Goal: Information Seeking & Learning: Find specific page/section

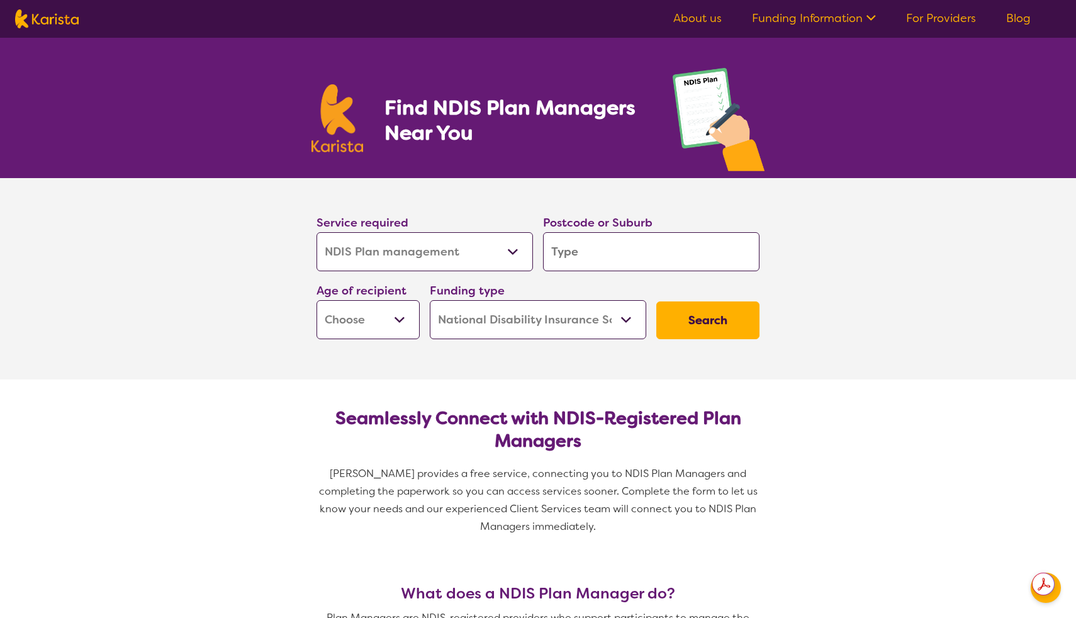
select select "NDIS Plan management"
select select "NDIS"
select select "NDIS Plan management"
select select "NDIS"
click at [575, 259] on input "search" at bounding box center [651, 251] width 216 height 39
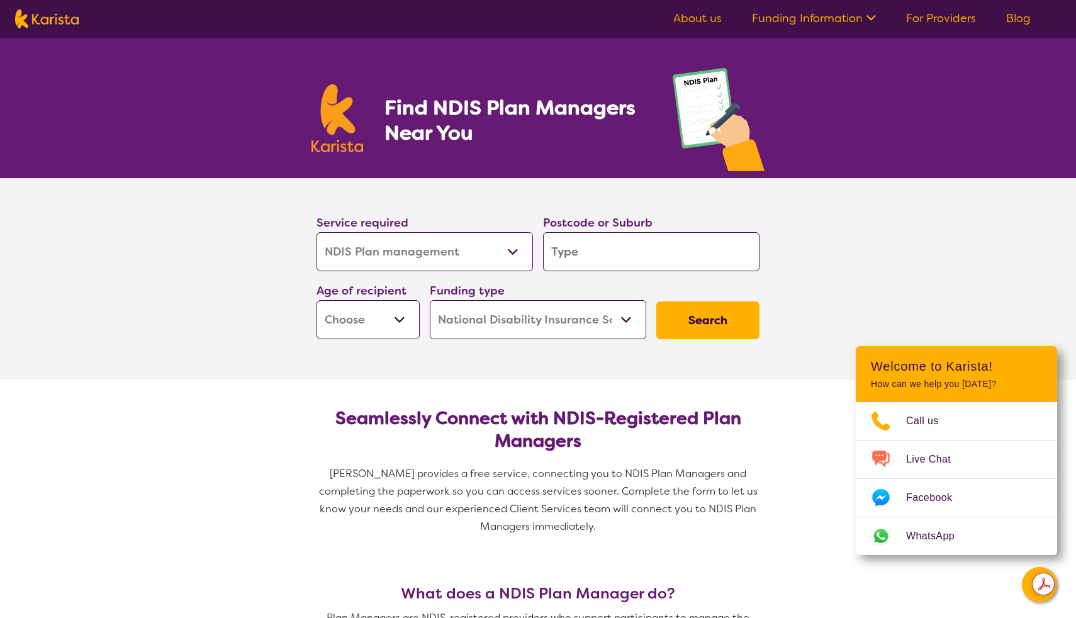
type input "2103"
click at [331, 340] on div "Age of recipient Early Childhood - 0 to 9 Child - 10 to 11 Adolescent - 12 to 1…" at bounding box center [367, 310] width 113 height 68
click at [337, 318] on select "Early Childhood - 0 to 9 Child - 10 to 11 Adolescent - 12 to 17 Adult - 18 to 6…" at bounding box center [367, 319] width 103 height 39
select select "AS"
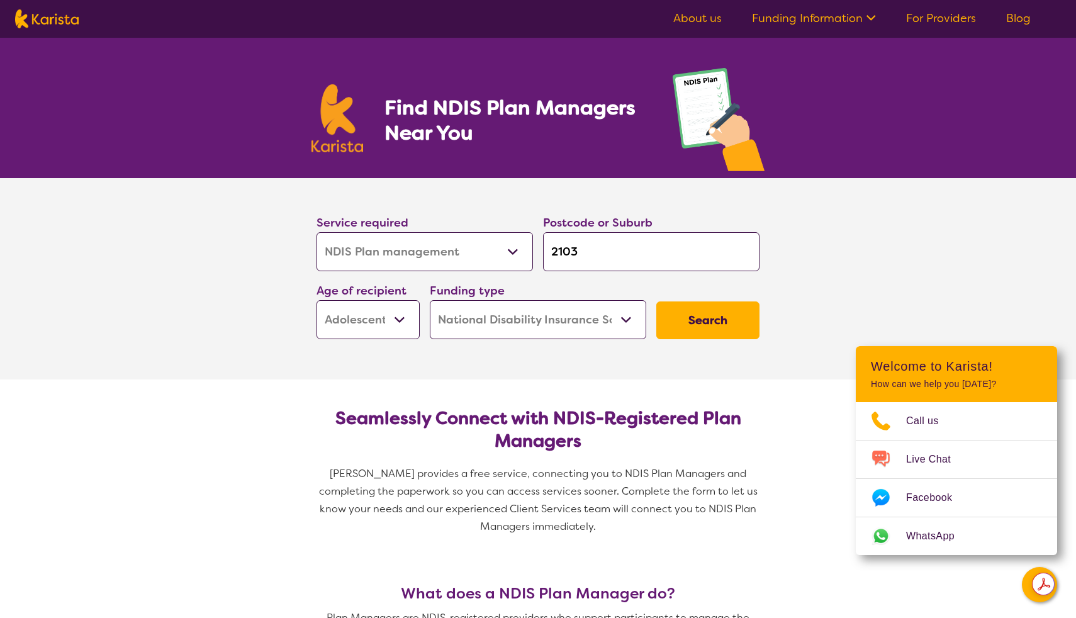
select select "AS"
click at [483, 320] on select "Home Care Package (HCP) National Disability Insurance Scheme (NDIS) I don't know" at bounding box center [538, 319] width 216 height 39
click at [710, 324] on button "Search" at bounding box center [707, 320] width 103 height 38
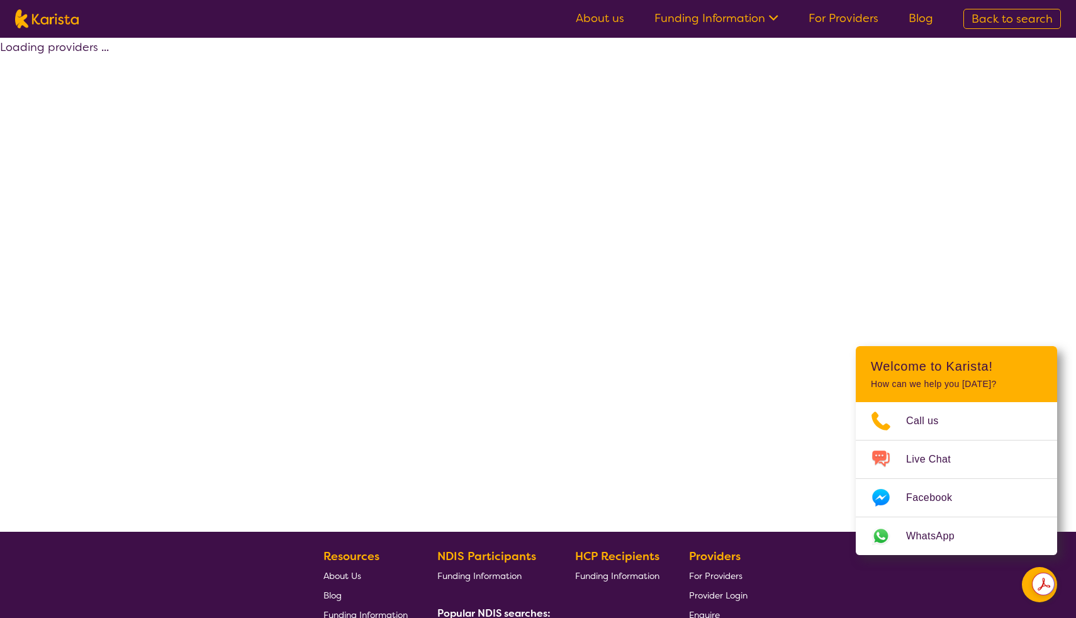
select select "by_score"
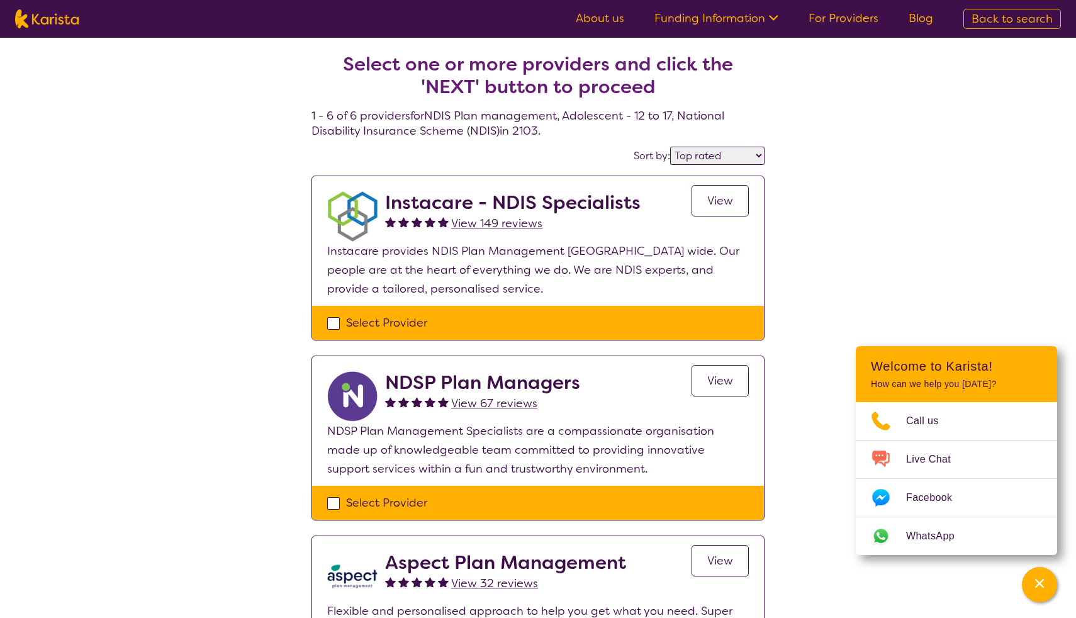
click at [504, 206] on h2 "Instacare - NDIS Specialists" at bounding box center [512, 202] width 255 height 23
click at [729, 200] on span "View" at bounding box center [720, 200] width 26 height 15
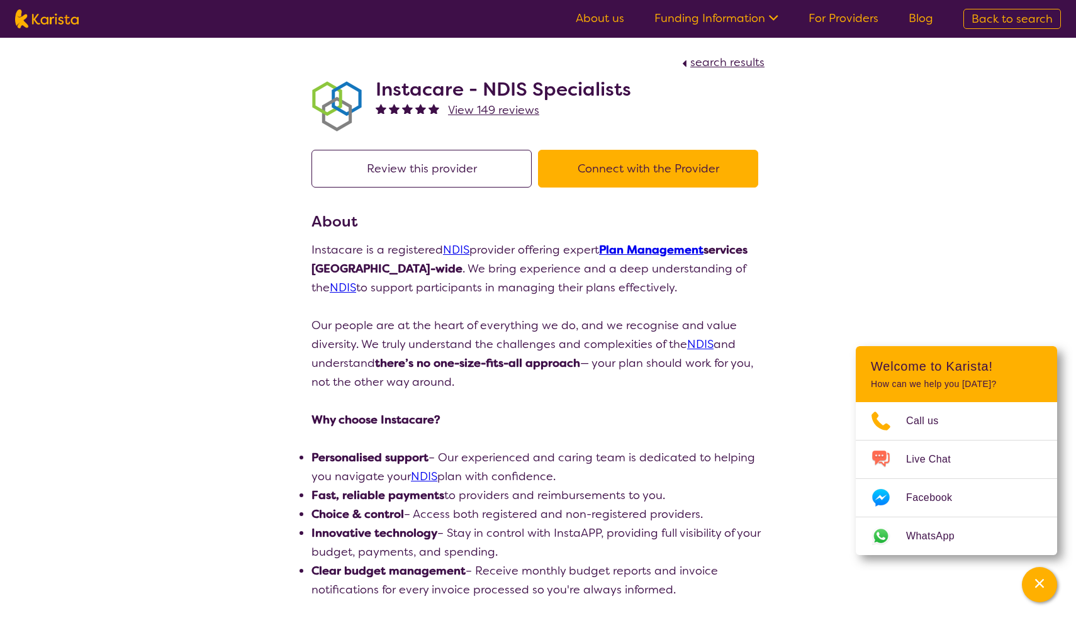
click at [698, 15] on link "Funding Information" at bounding box center [716, 18] width 124 height 15
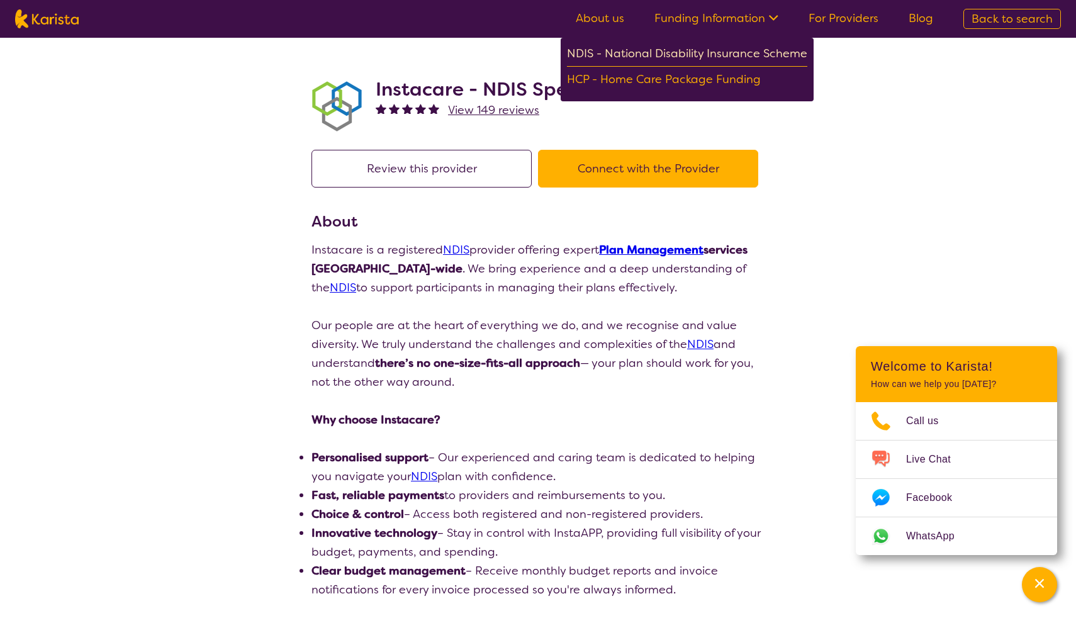
click at [668, 50] on div "NDIS - National Disability Insurance Scheme" at bounding box center [687, 55] width 240 height 23
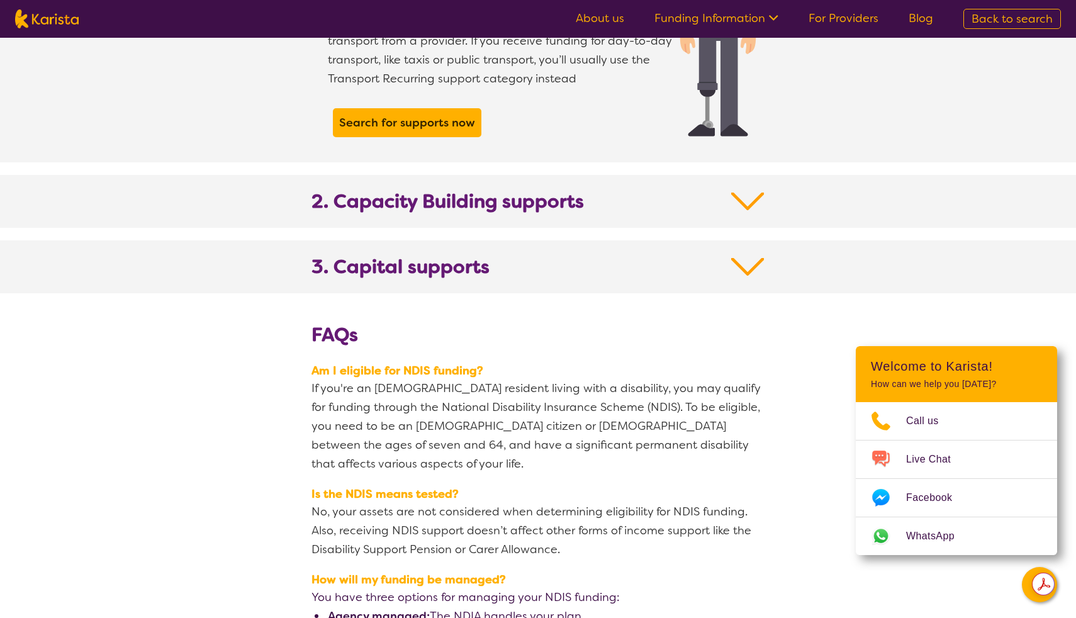
scroll to position [1284, 0]
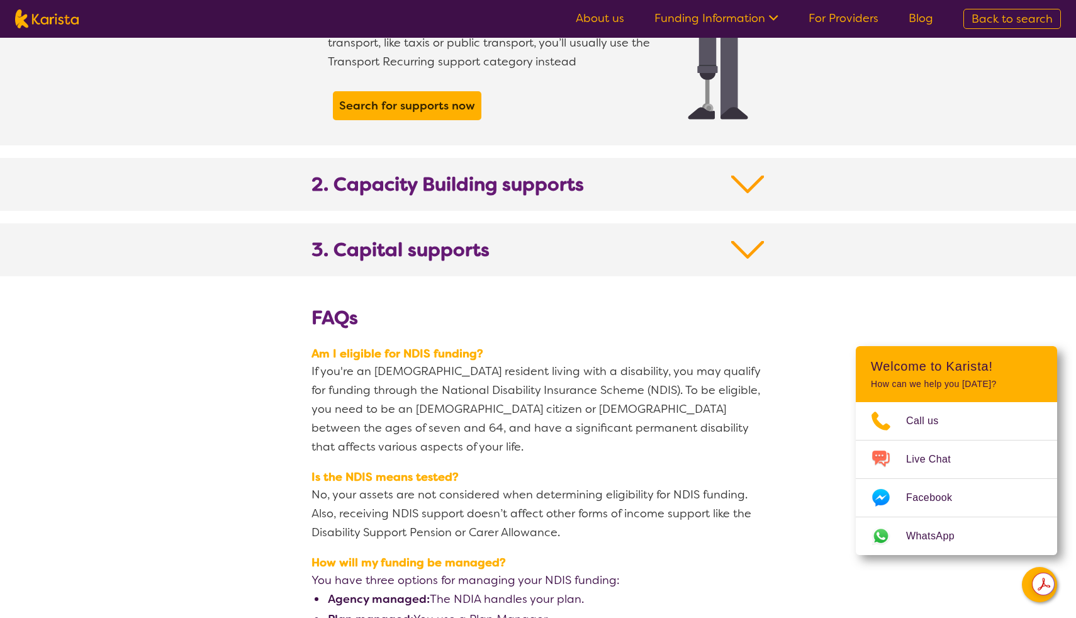
click at [473, 173] on b "2. Capacity Building supports" at bounding box center [447, 184] width 272 height 23
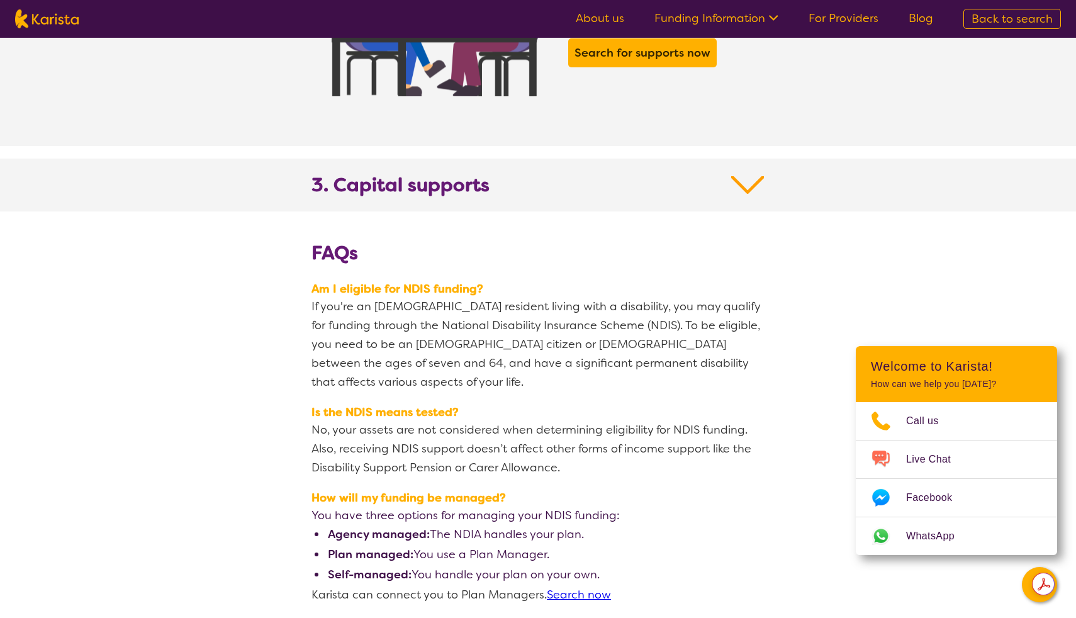
scroll to position [2329, 0]
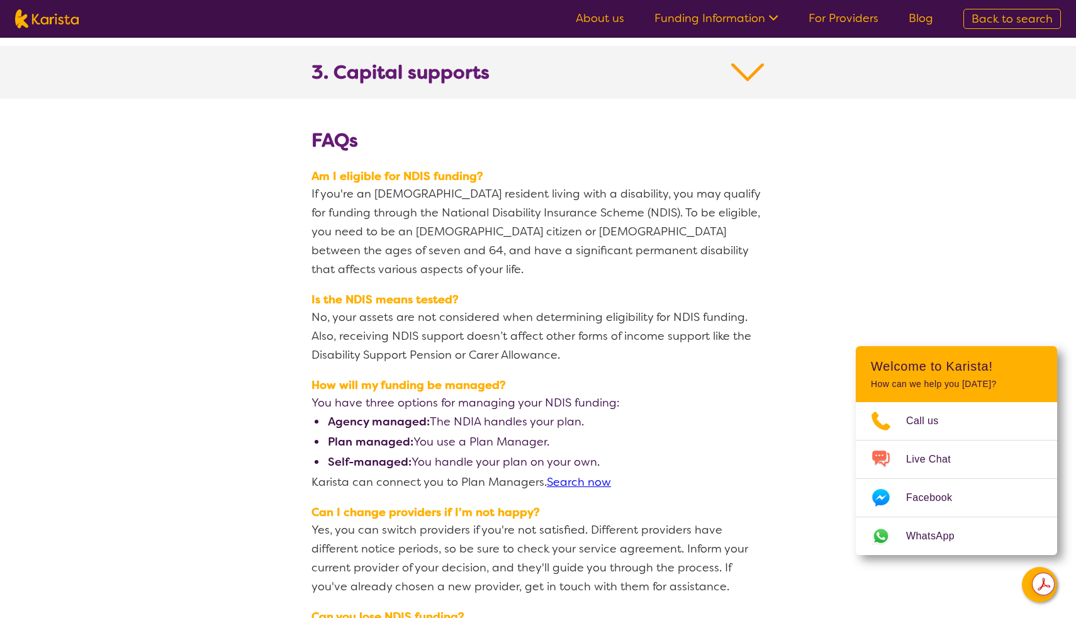
click at [585, 474] on link "Search now" at bounding box center [579, 481] width 64 height 15
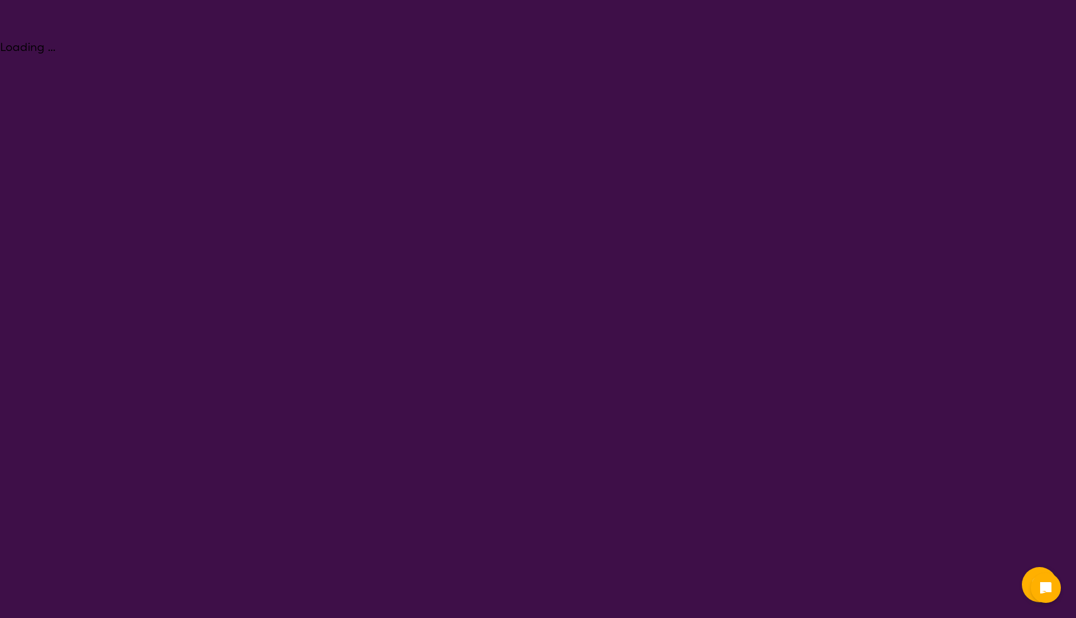
select select "NDIS Plan management"
select select "AS"
select select "NDIS"
select select "NDIS Plan management"
select select "AS"
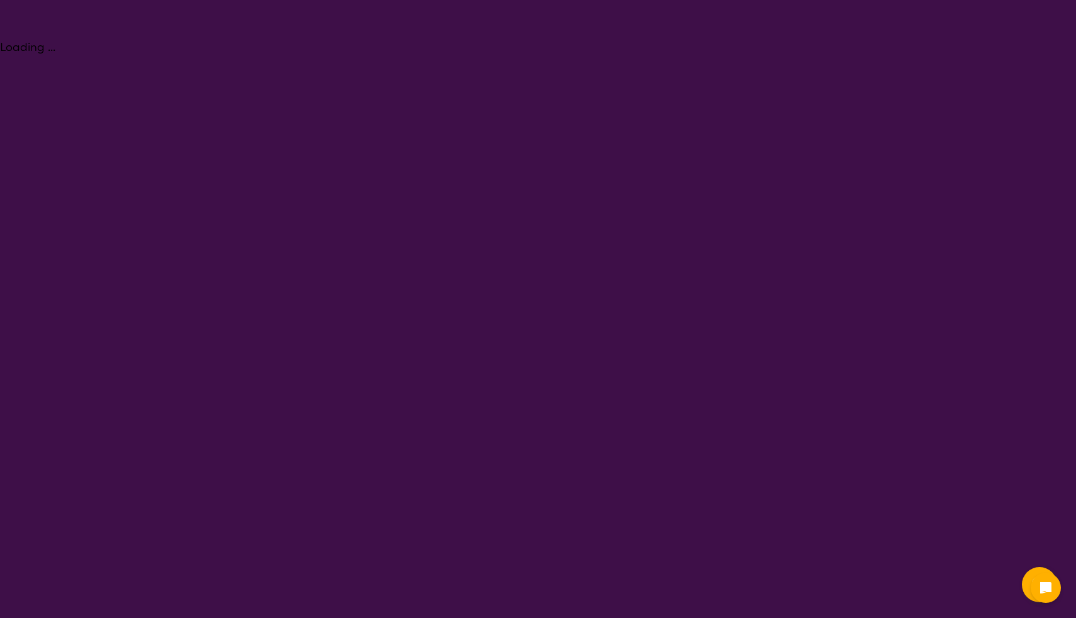
select select "NDIS"
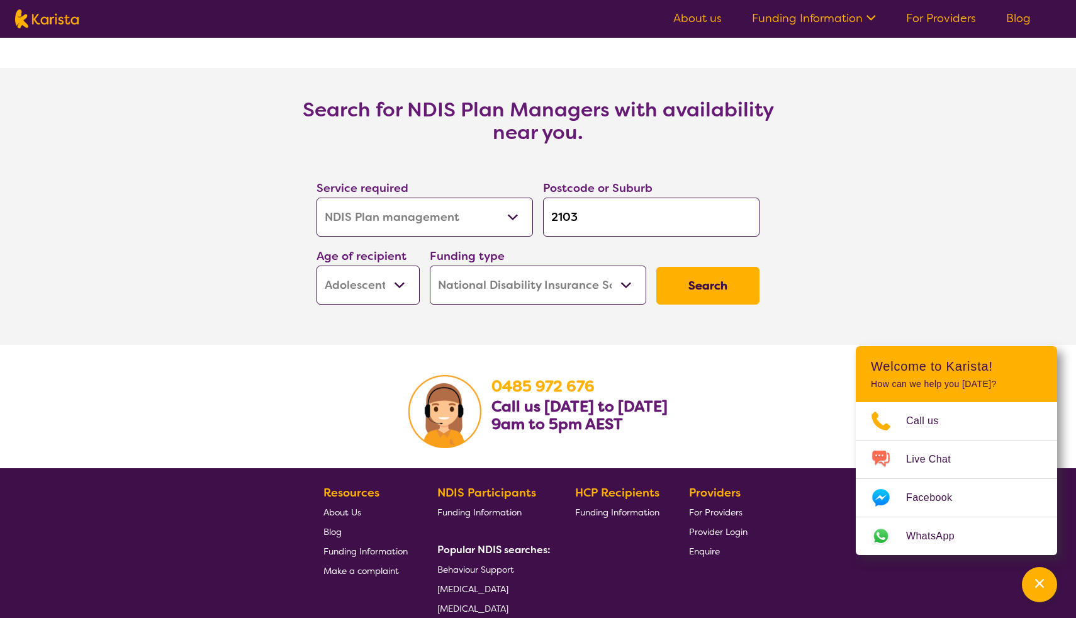
scroll to position [2017, 0]
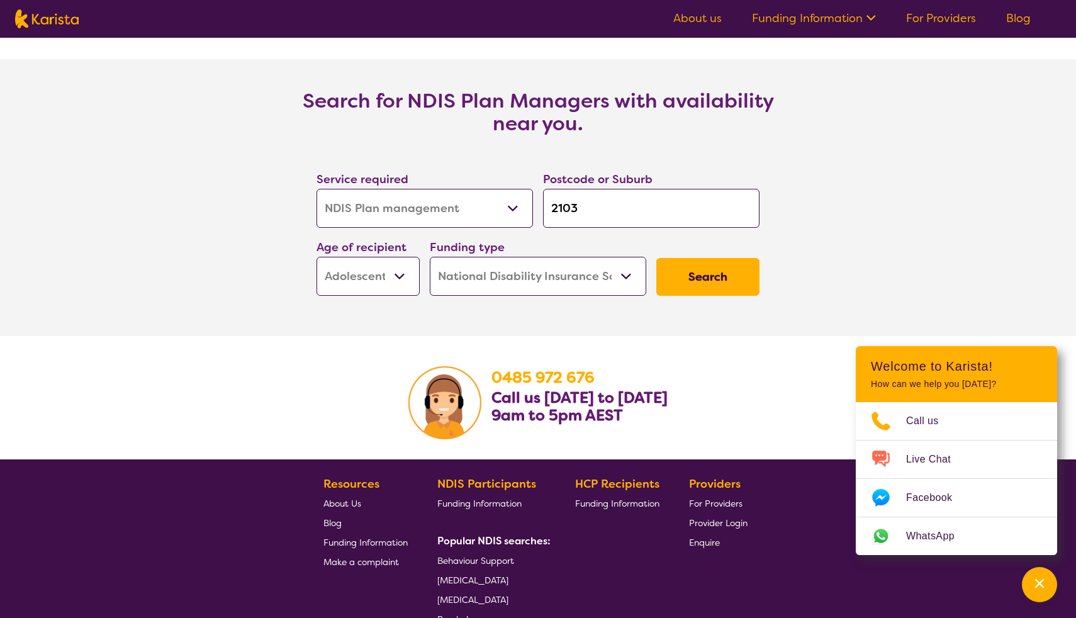
click at [697, 277] on button "Search" at bounding box center [707, 277] width 103 height 38
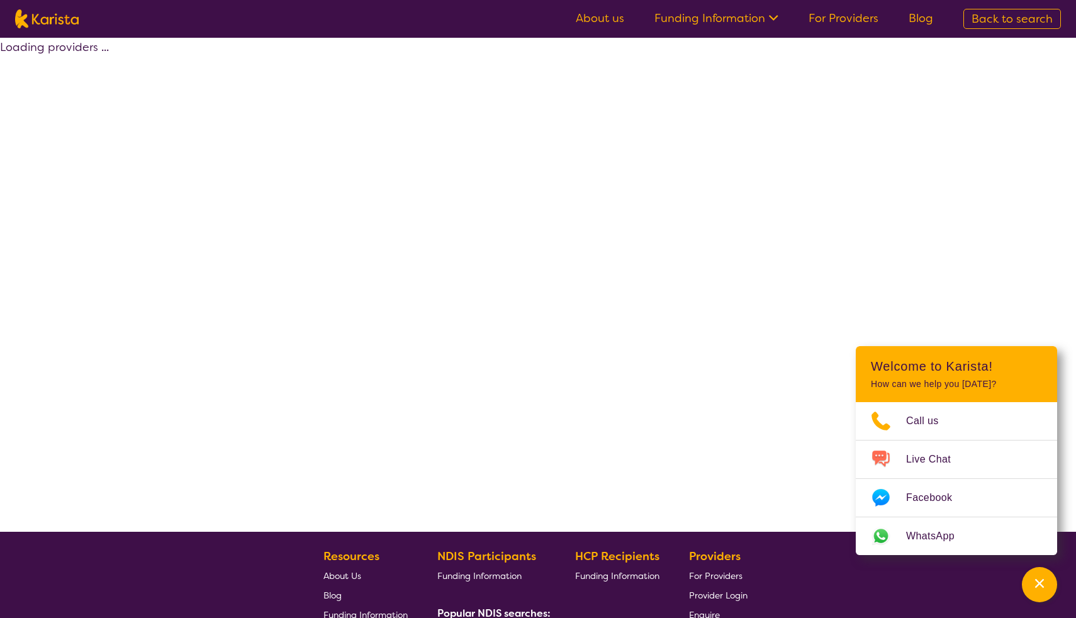
select select "by_score"
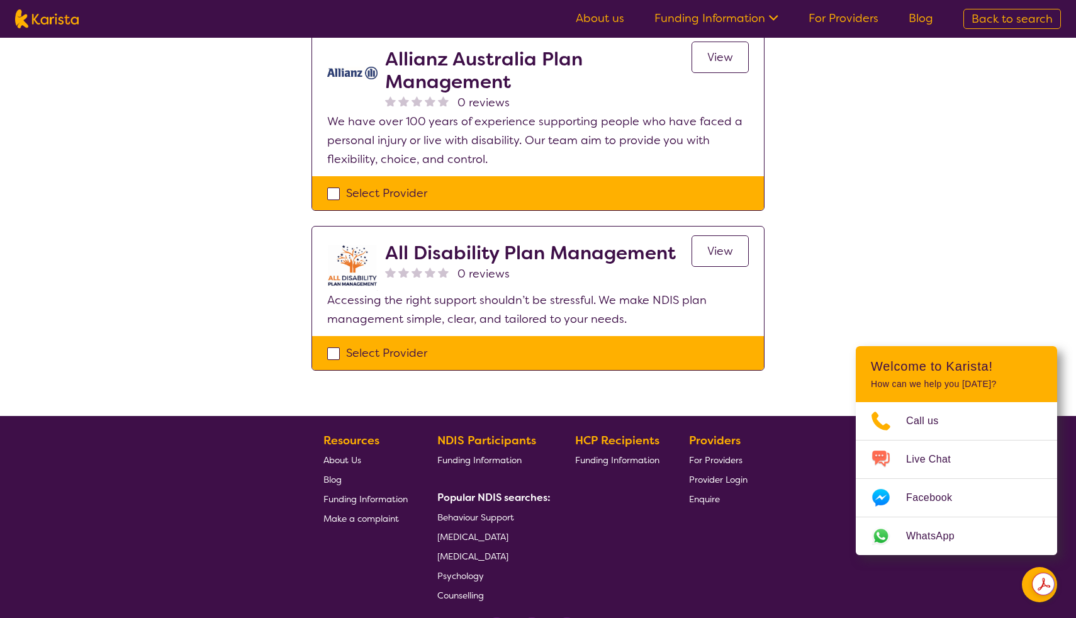
scroll to position [948, 0]
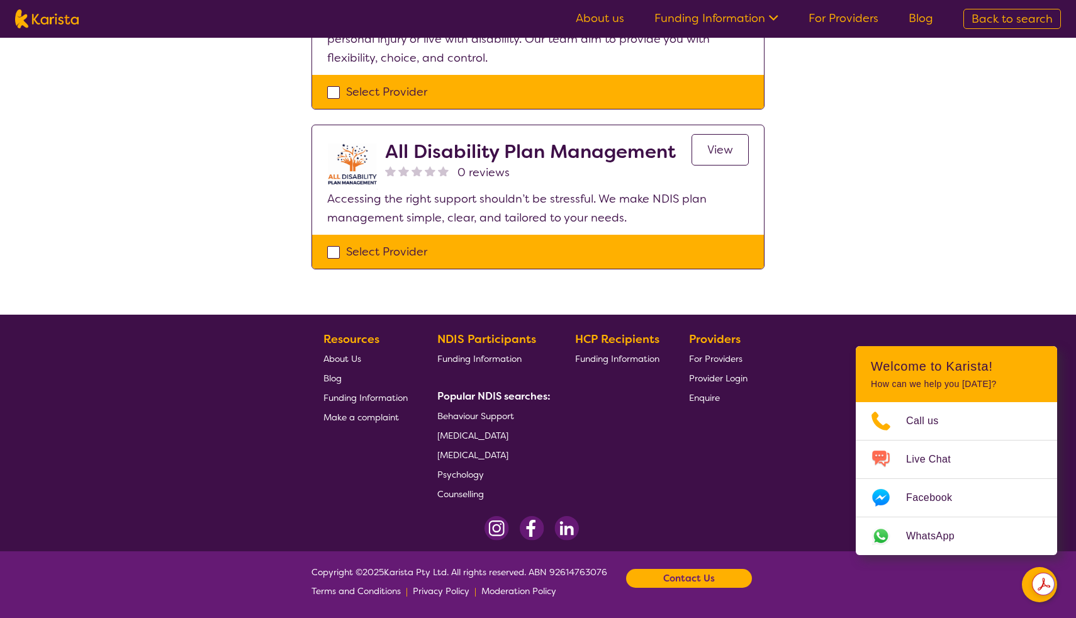
click at [464, 413] on span "Behaviour Support" at bounding box center [475, 415] width 77 height 11
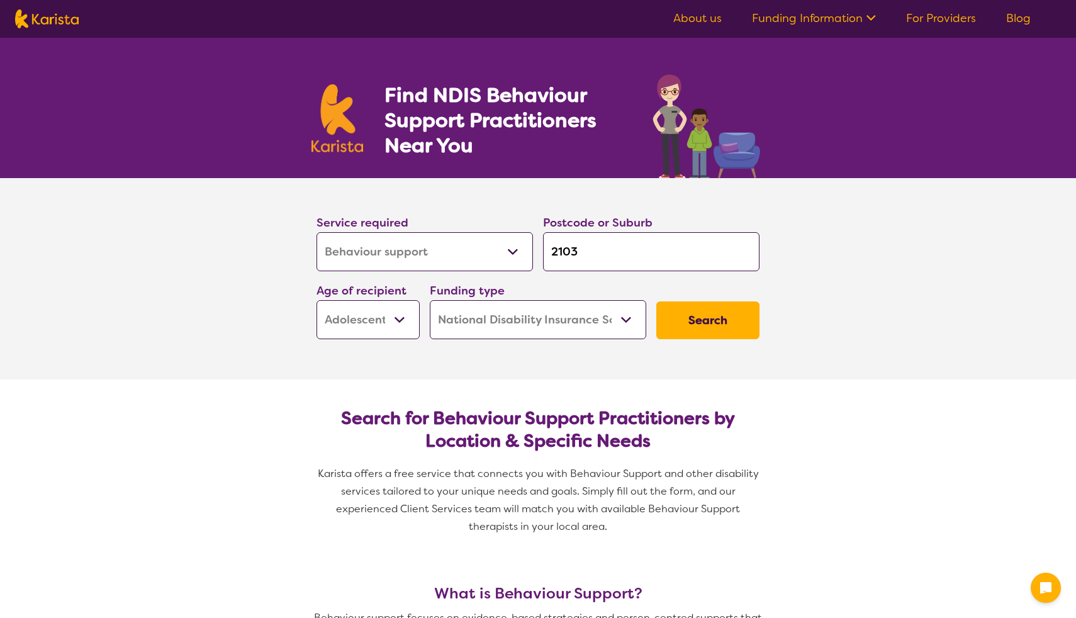
select select "Behaviour support"
select select "AS"
select select "NDIS"
select select "Behaviour support"
select select "AS"
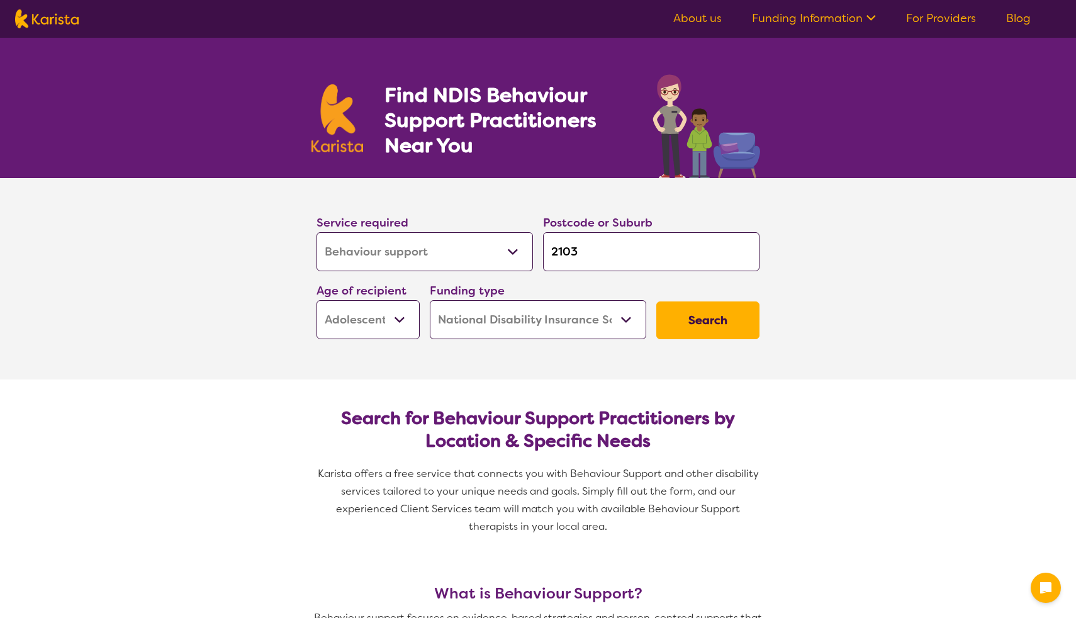
select select "NDIS"
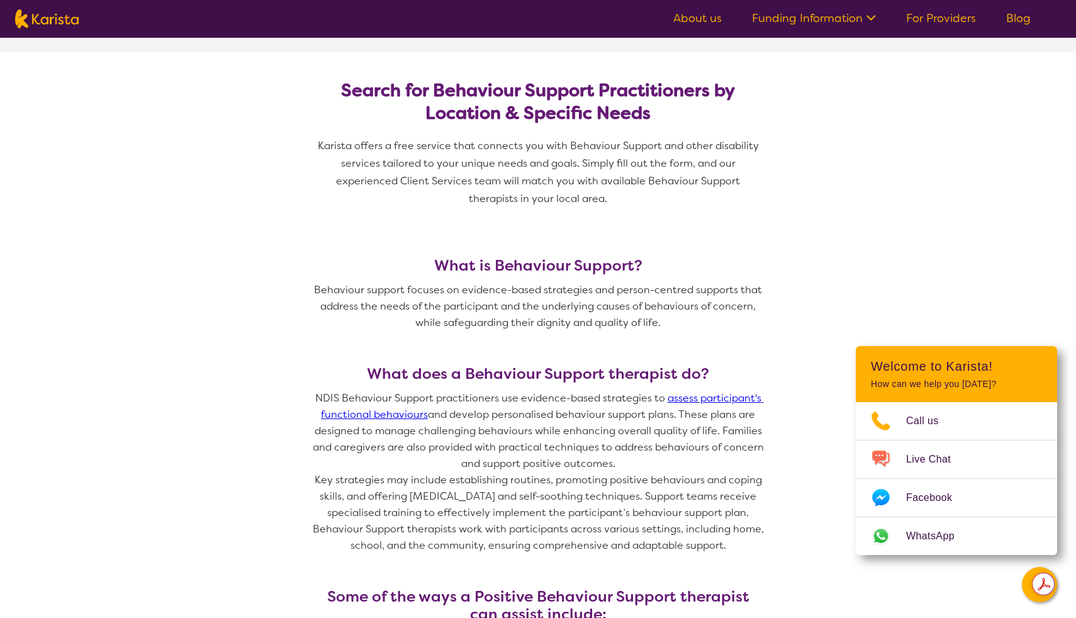
scroll to position [337, 0]
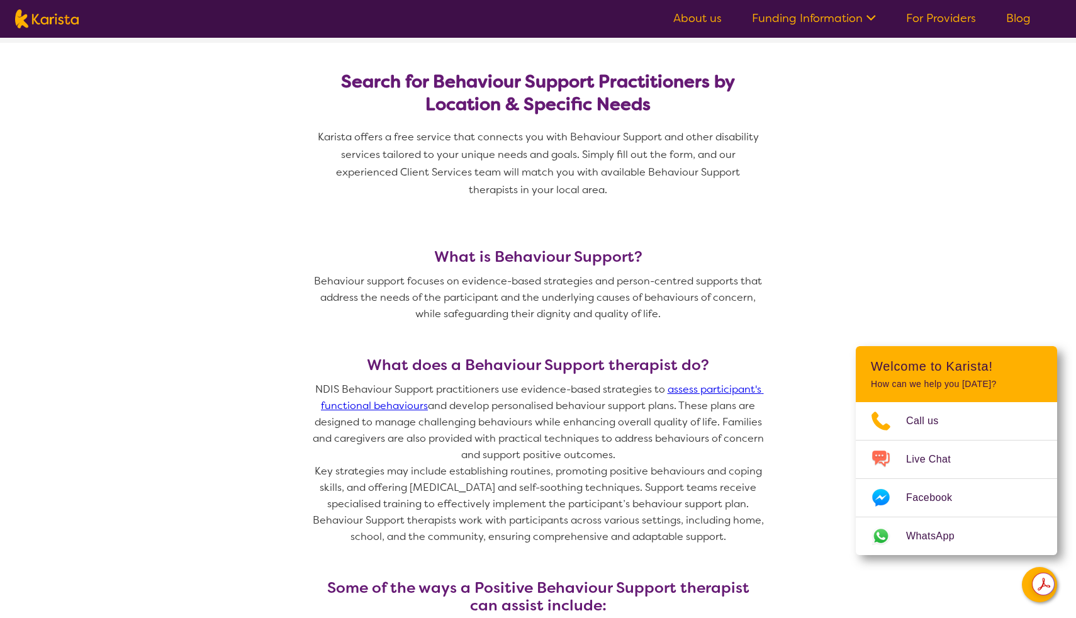
click at [396, 406] on link "assess participant's functional behaviours" at bounding box center [542, 398] width 443 height 30
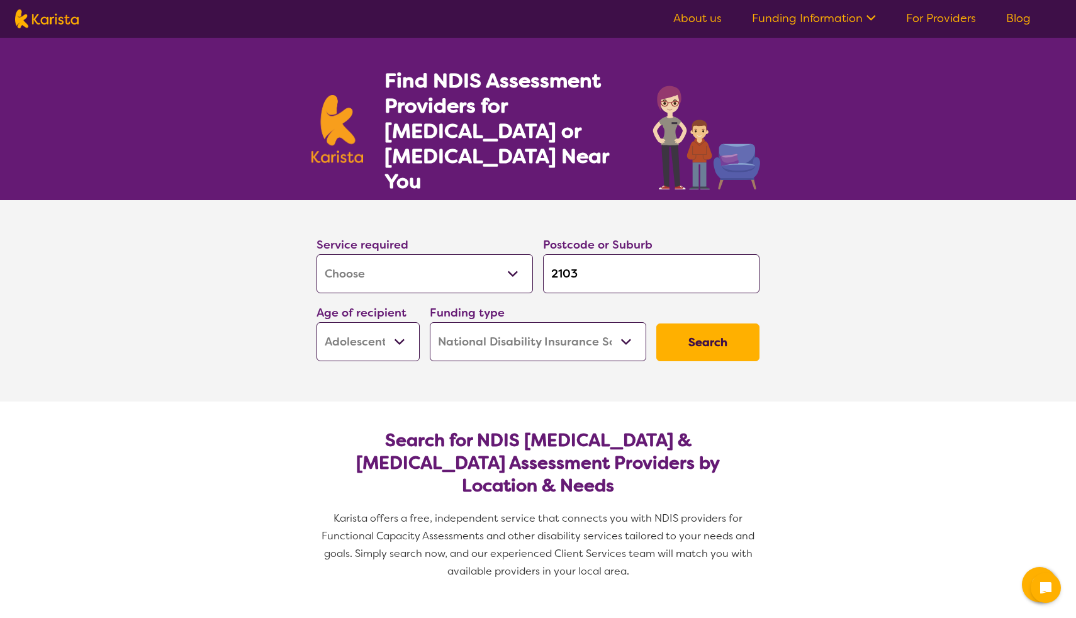
select select "Assessment ([MEDICAL_DATA] or [MEDICAL_DATA])"
select select "AS"
select select "NDIS"
select select "Assessment ([MEDICAL_DATA] or [MEDICAL_DATA])"
select select "AS"
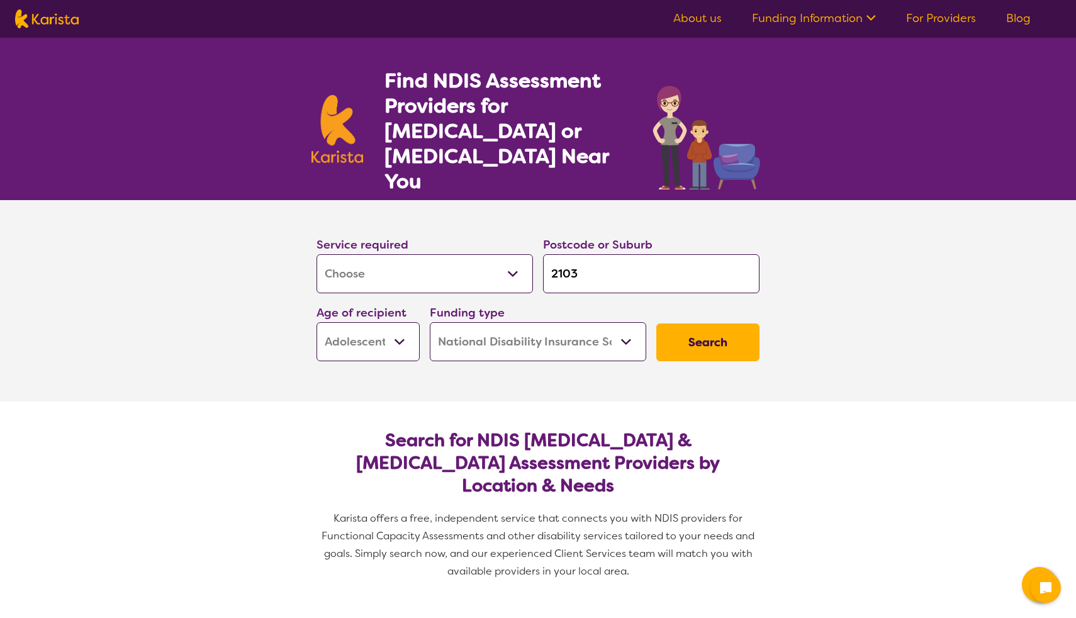
select select "NDIS"
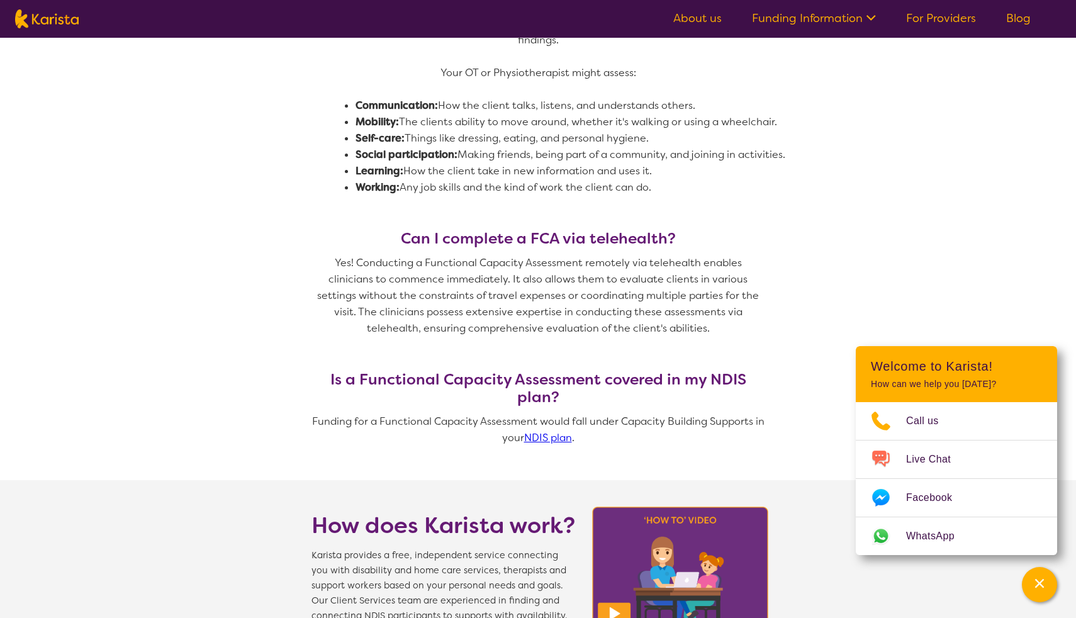
scroll to position [885, 0]
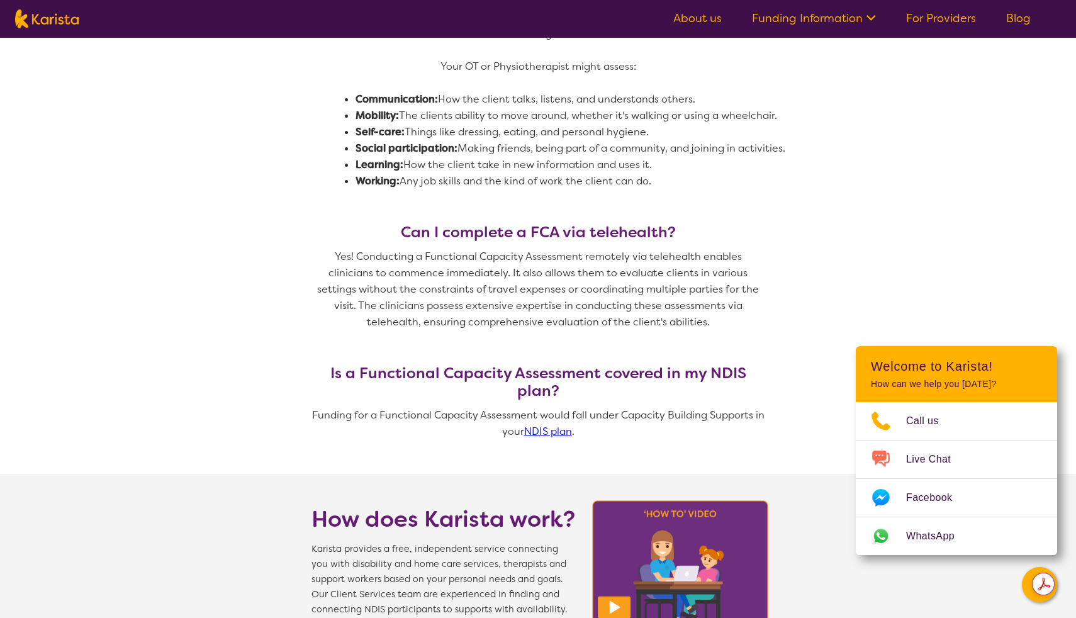
click at [544, 425] on link "NDIS plan" at bounding box center [548, 431] width 48 height 13
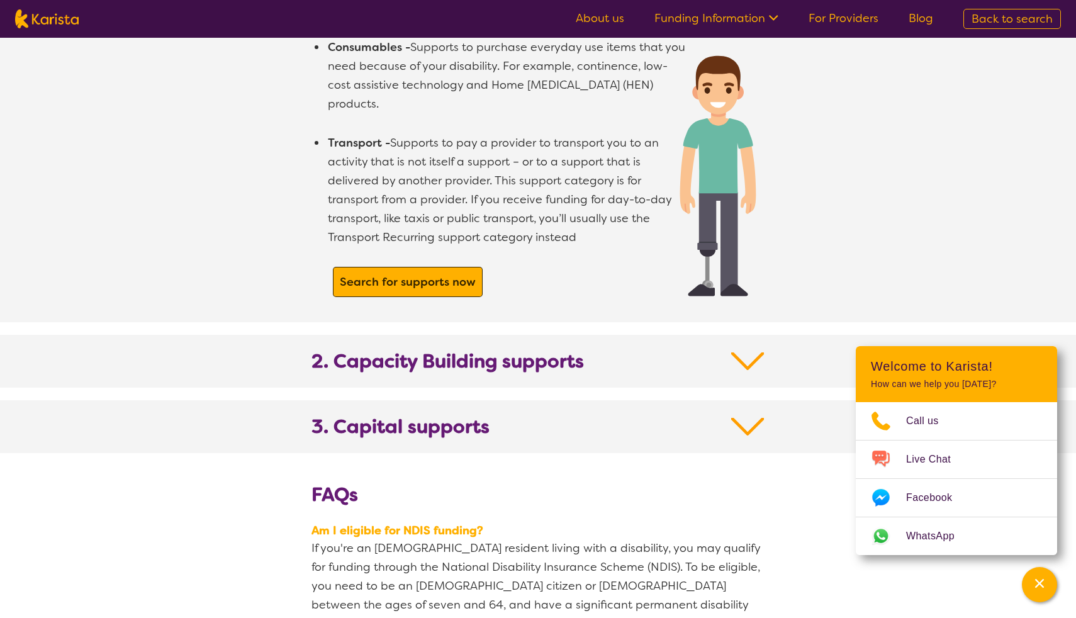
scroll to position [1122, 0]
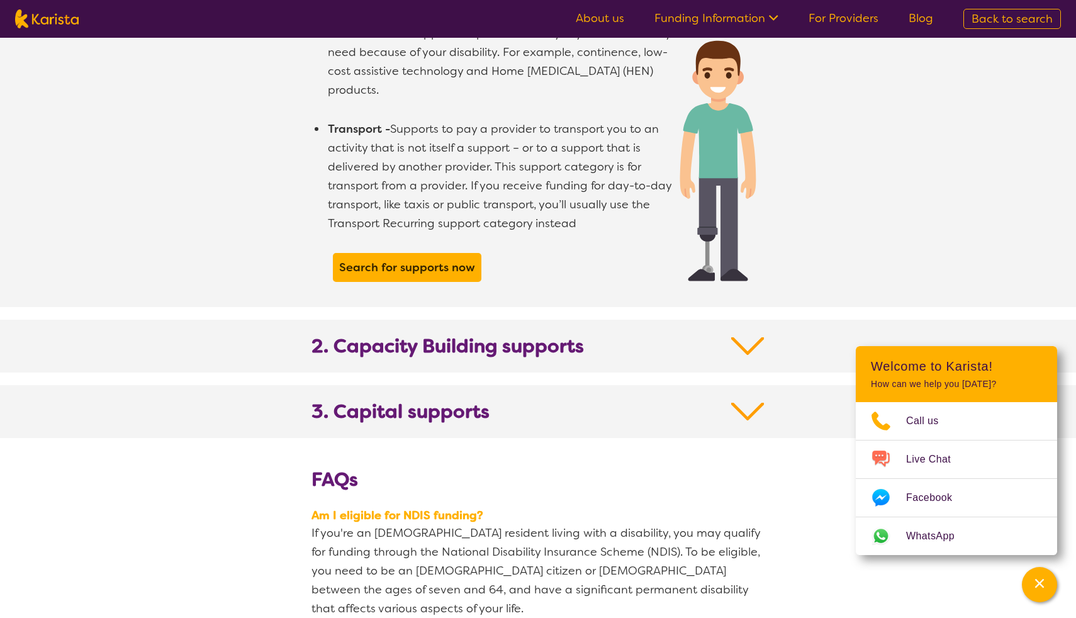
click at [390, 335] on b "2. Capacity Building supports" at bounding box center [447, 346] width 272 height 23
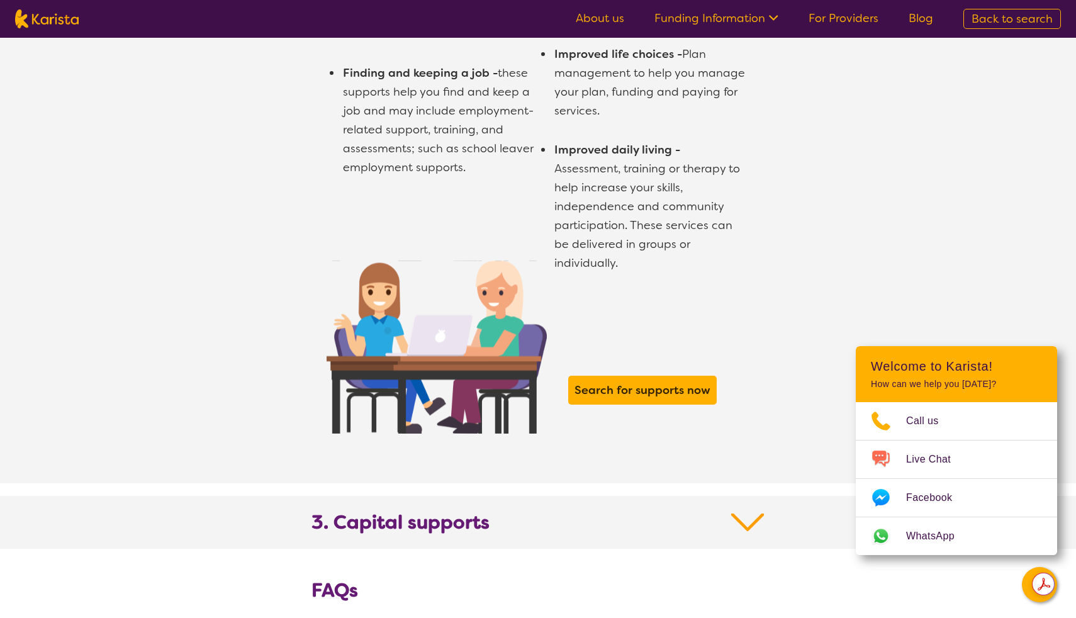
scroll to position [1881, 0]
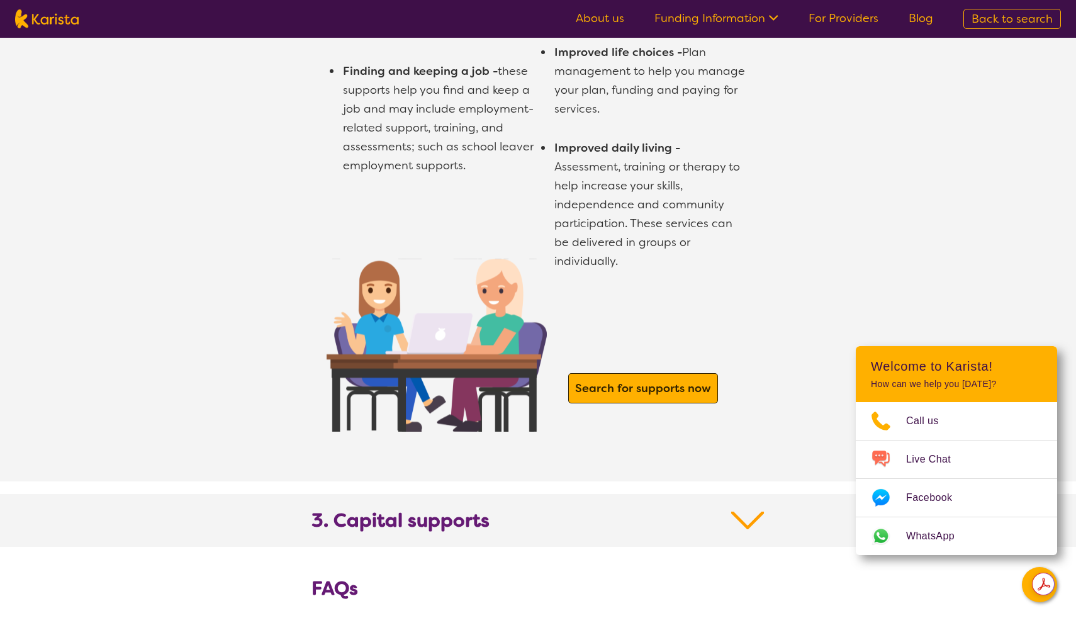
click at [618, 381] on b "Search for supports now" at bounding box center [643, 388] width 136 height 15
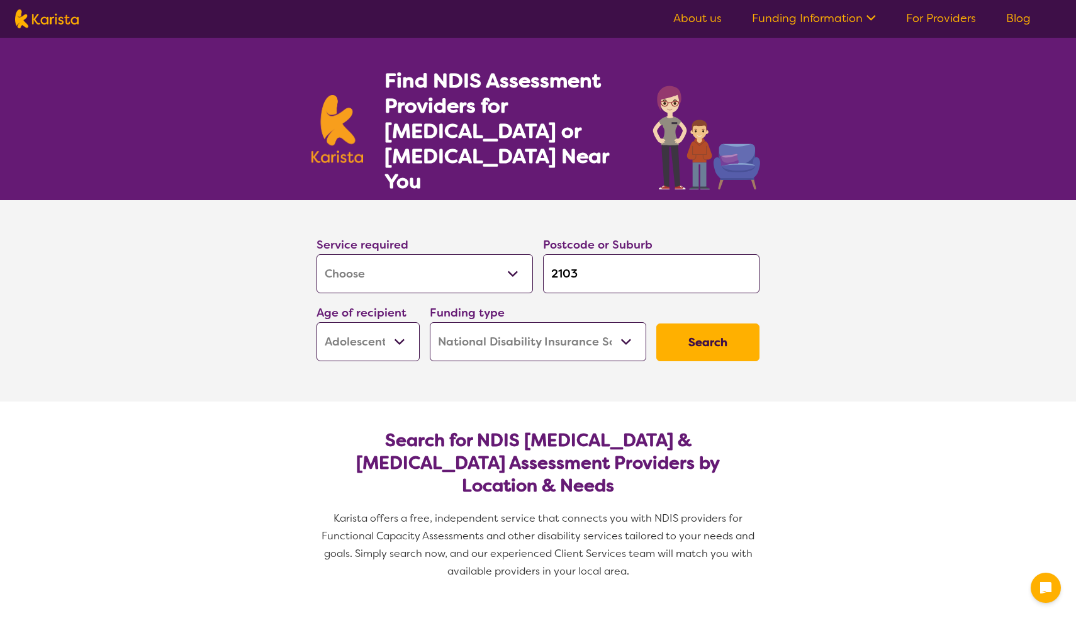
select select "Assessment ([MEDICAL_DATA] or [MEDICAL_DATA])"
select select "AS"
select select "NDIS"
select select "Assessment ([MEDICAL_DATA] or [MEDICAL_DATA])"
select select "AS"
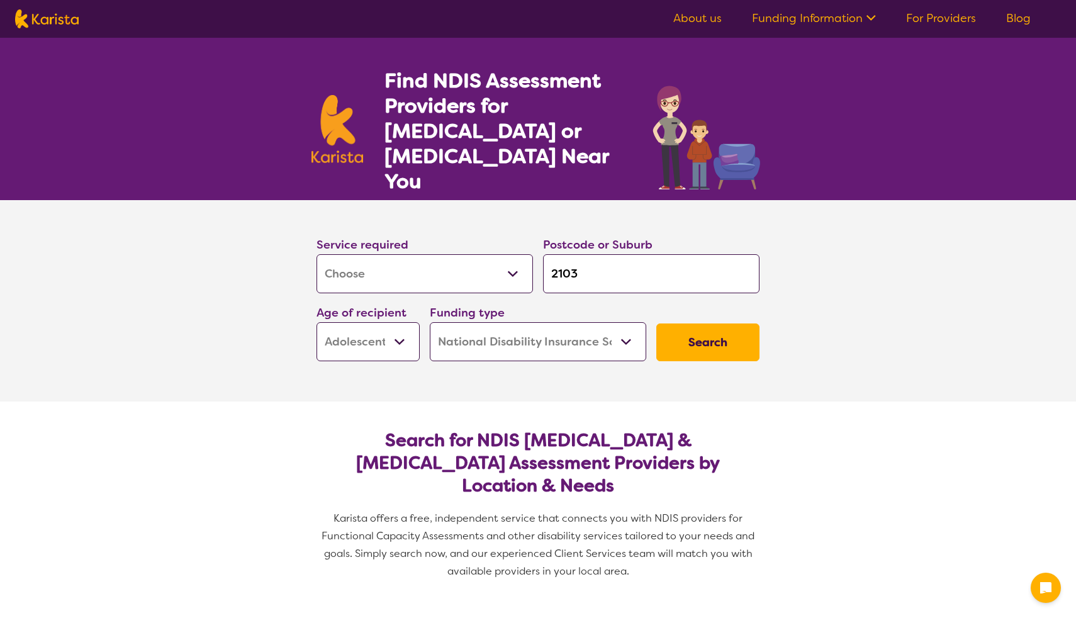
select select "NDIS"
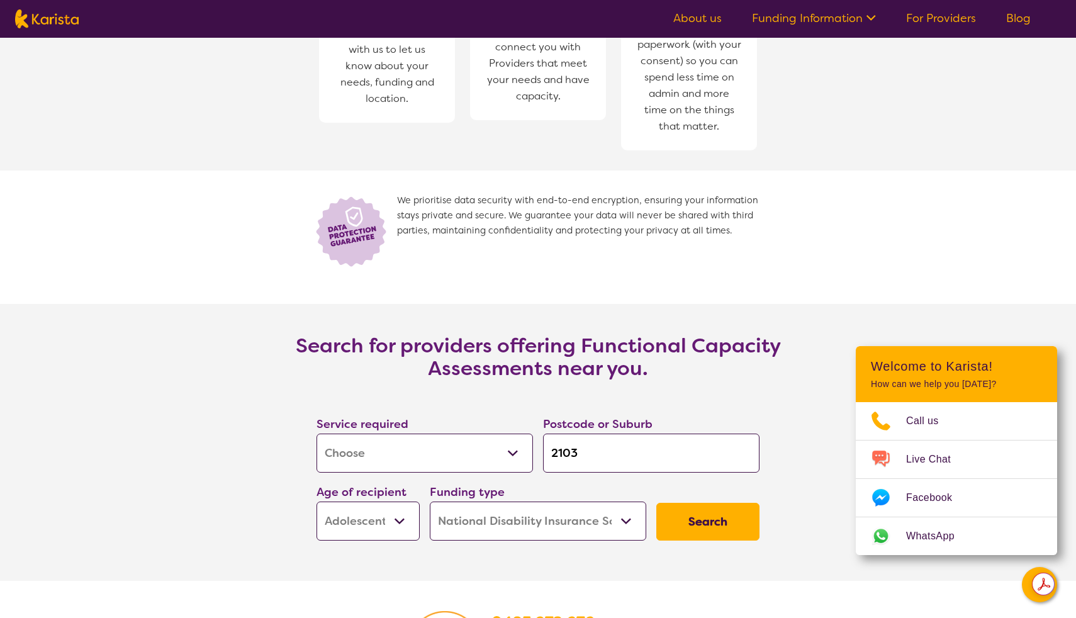
scroll to position [1677, 0]
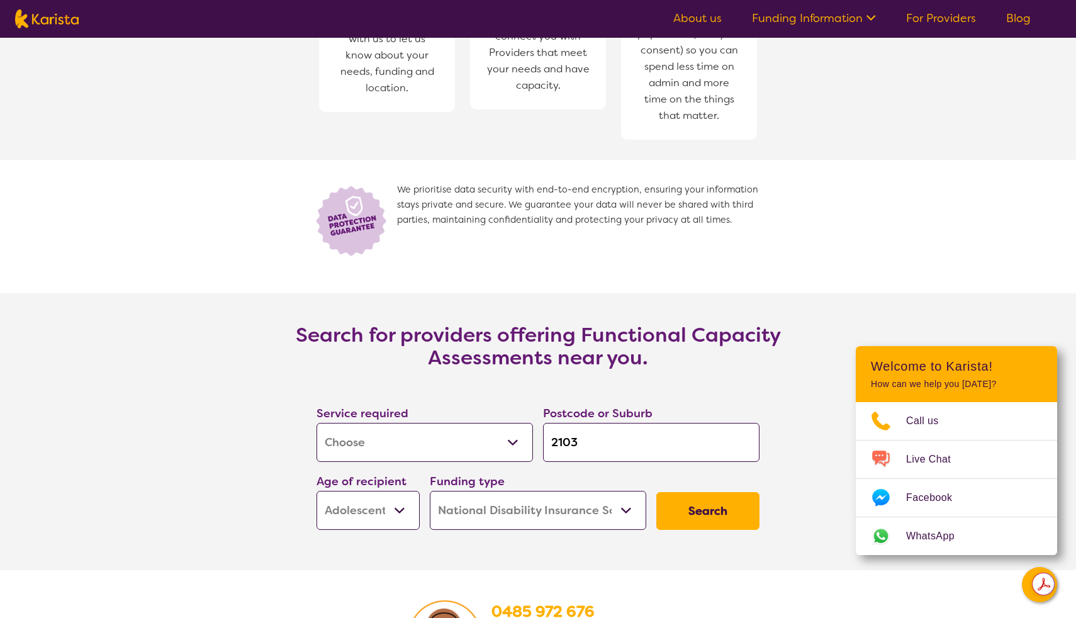
click at [693, 492] on button "Search" at bounding box center [707, 511] width 103 height 38
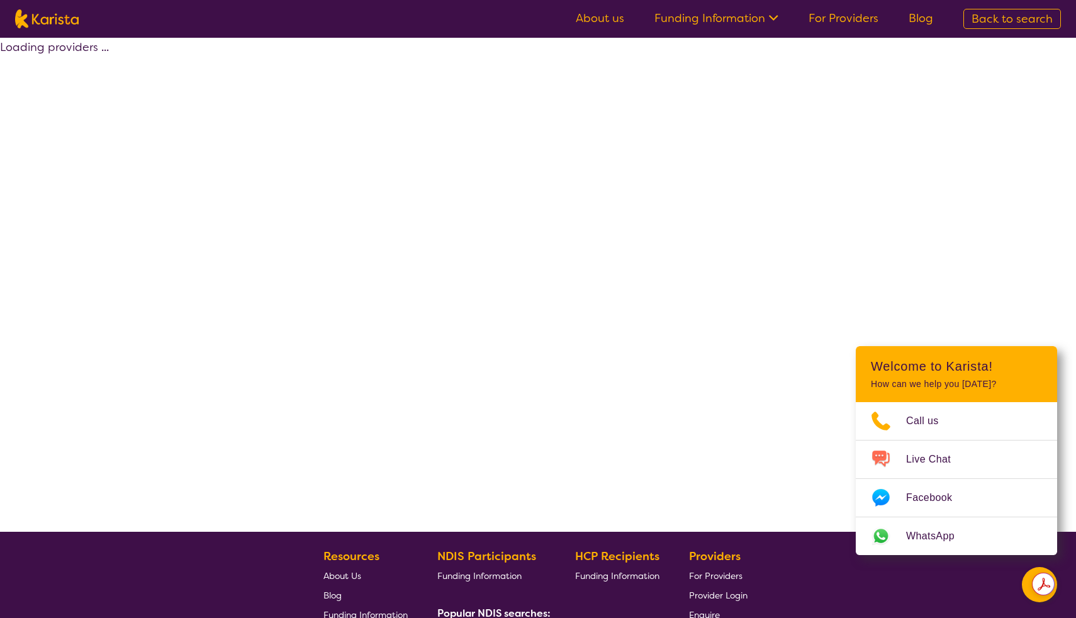
select select "Assessment ([MEDICAL_DATA] or [MEDICAL_DATA])"
select select "AS"
select select "NDIS"
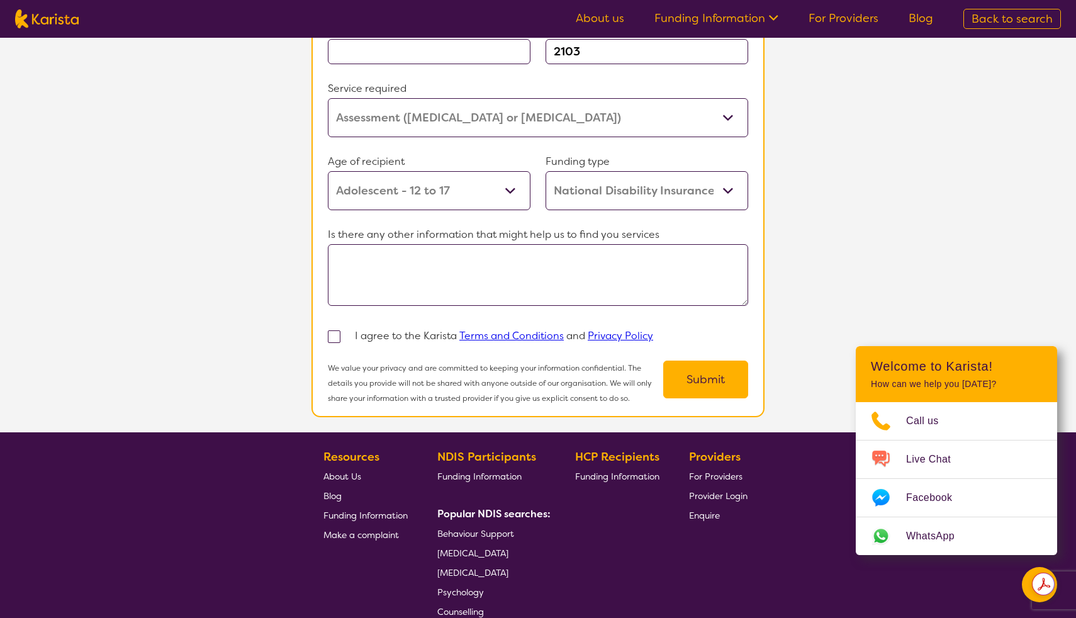
scroll to position [1249, 0]
